Goal: Complete application form

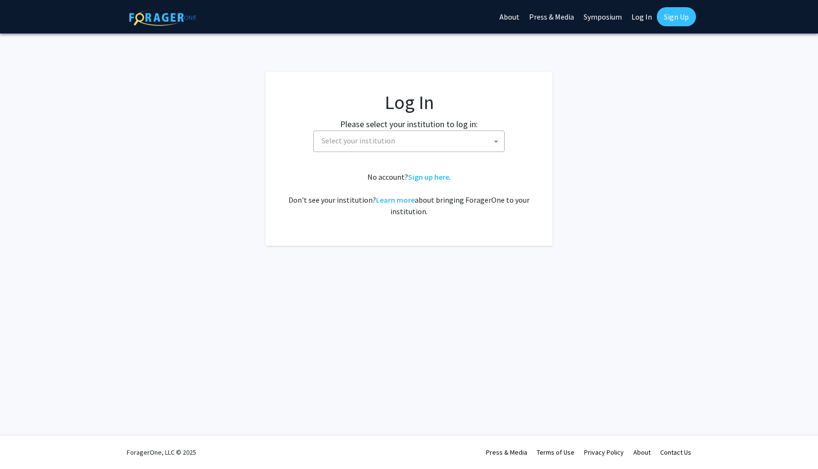
select select
click at [426, 142] on span "Select your institution" at bounding box center [411, 141] width 187 height 20
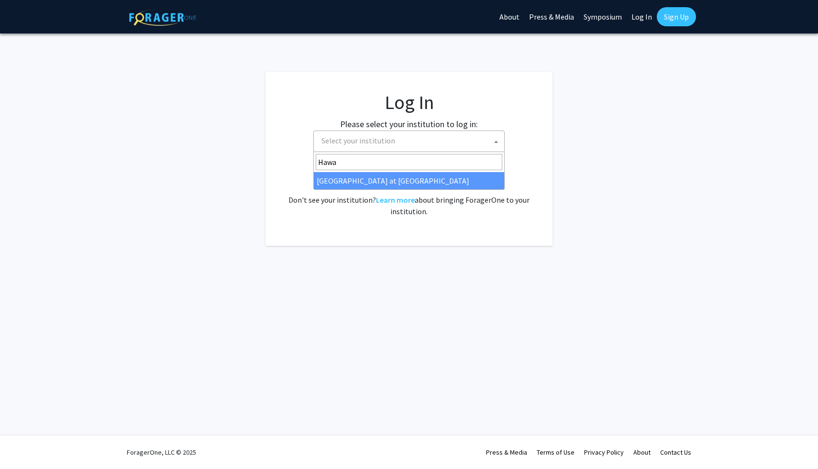
type input "Hawa"
select select "18"
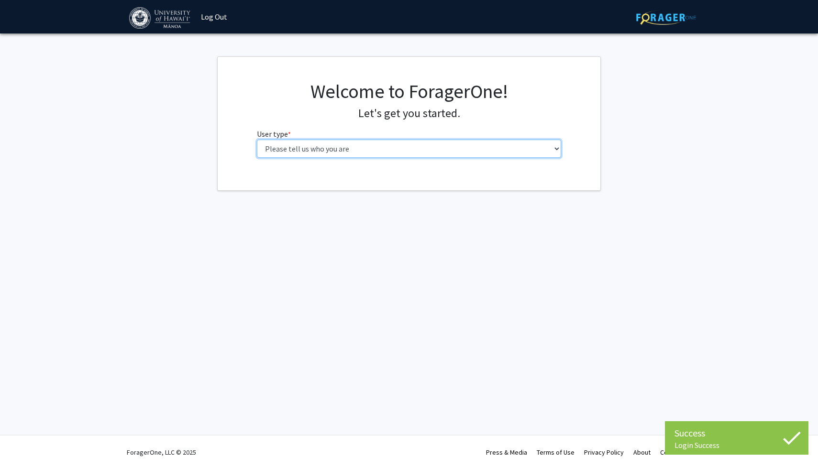
click at [475, 145] on select "Please tell us who you are Undergraduate Student Master's Student Doctoral Cand…" at bounding box center [409, 149] width 305 height 18
select select "1: undergrad"
click at [257, 140] on select "Please tell us who you are Undergraduate Student Master's Student Doctoral Cand…" at bounding box center [409, 149] width 305 height 18
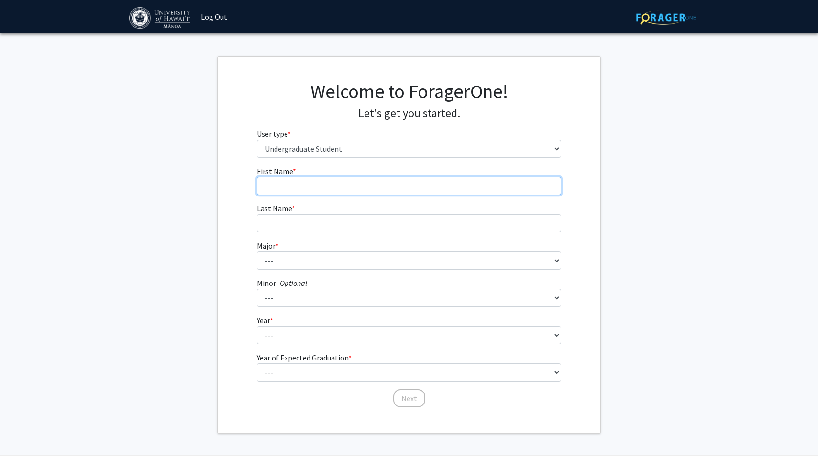
click at [481, 184] on input "First Name * required" at bounding box center [409, 186] width 305 height 18
type input "Tiana"
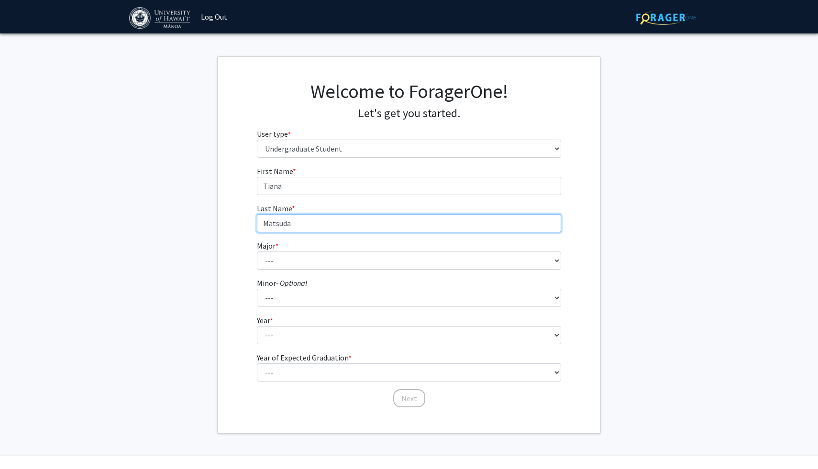
type input "Matsuda"
click at [453, 271] on form "First Name * required Tiana Last Name * required Matsuda Major * required --- A…" at bounding box center [409, 282] width 305 height 233
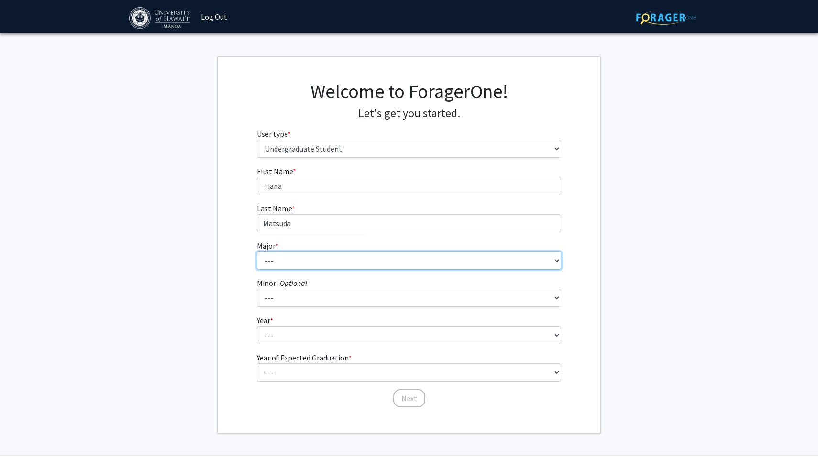
click at [451, 264] on select "--- Accounting American Studies Animal Sciences Anthropology Art Art History As…" at bounding box center [409, 261] width 305 height 18
select select "85: 1467"
click at [257, 252] on select "--- Accounting American Studies Animal Sciences Anthropology Art Art History As…" at bounding box center [409, 261] width 305 height 18
